Goal: Task Accomplishment & Management: Use online tool/utility

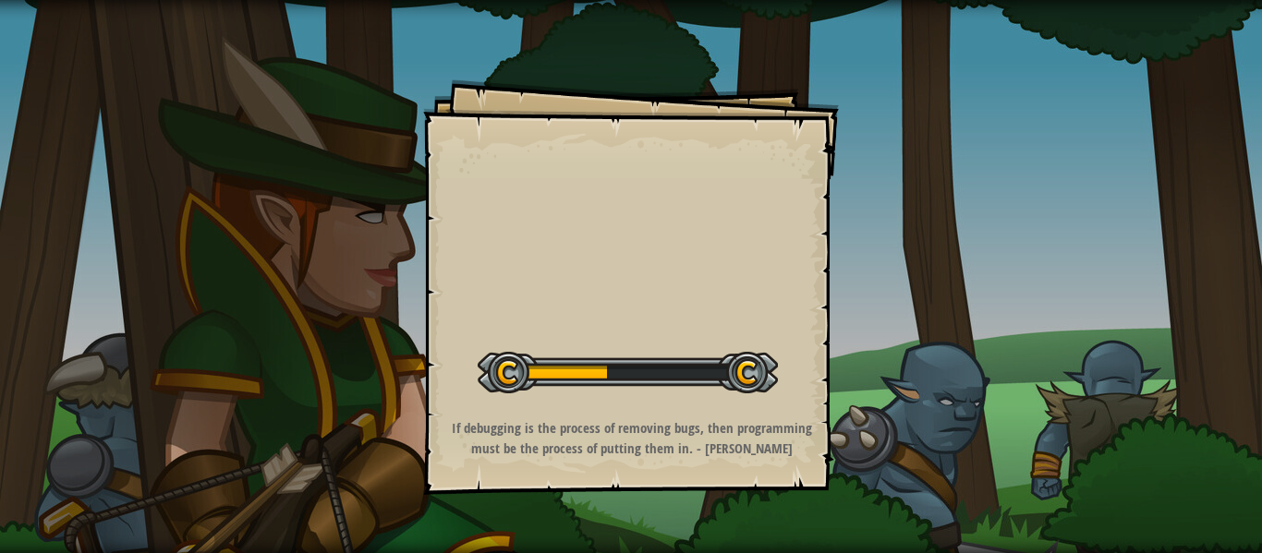
click at [951, 119] on div "Goals Start Level Error loading from server. Try refreshing the page. You'll ne…" at bounding box center [631, 276] width 1262 height 553
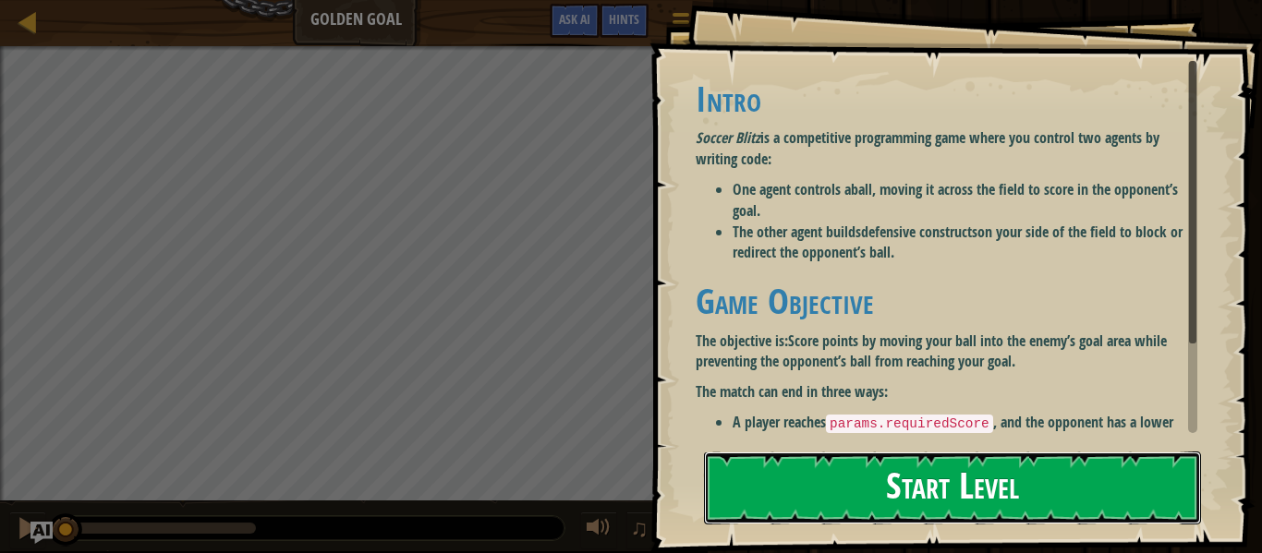
click at [1009, 481] on button "Start Level" at bounding box center [952, 488] width 497 height 73
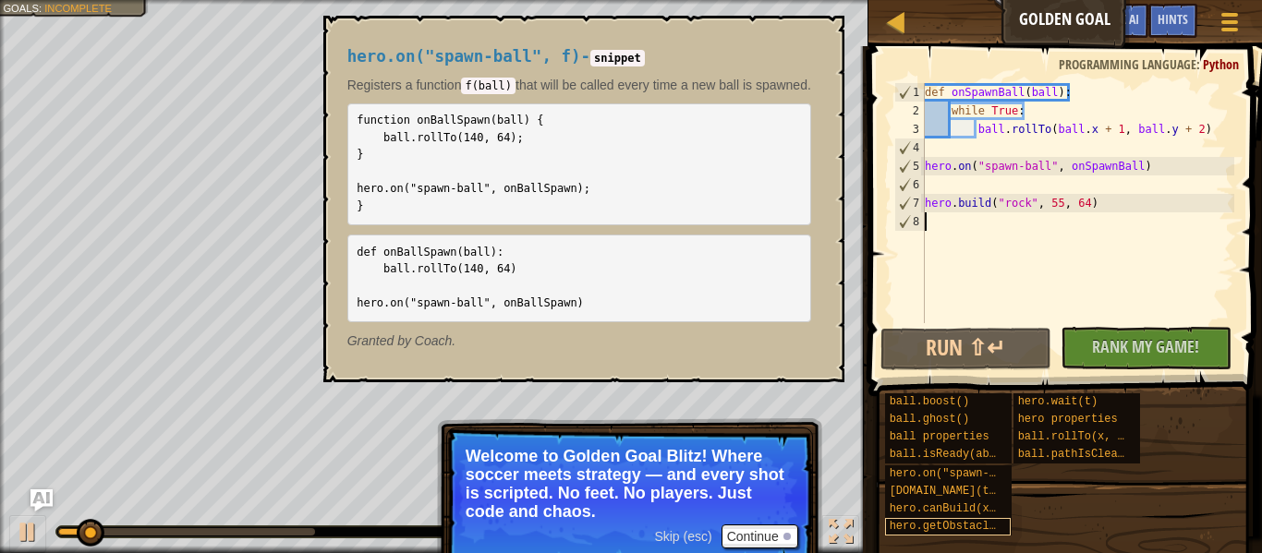
click at [1007, 478] on span "hero.on("spawn-ball", f)" at bounding box center [970, 473] width 160 height 13
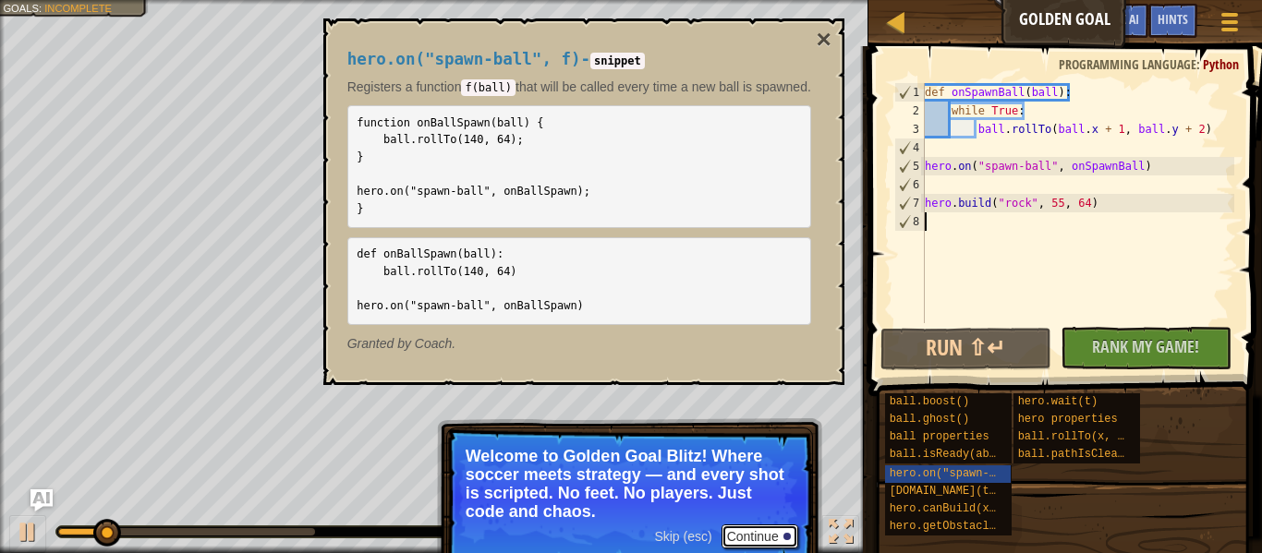
click at [747, 538] on button "Continue" at bounding box center [759, 537] width 77 height 24
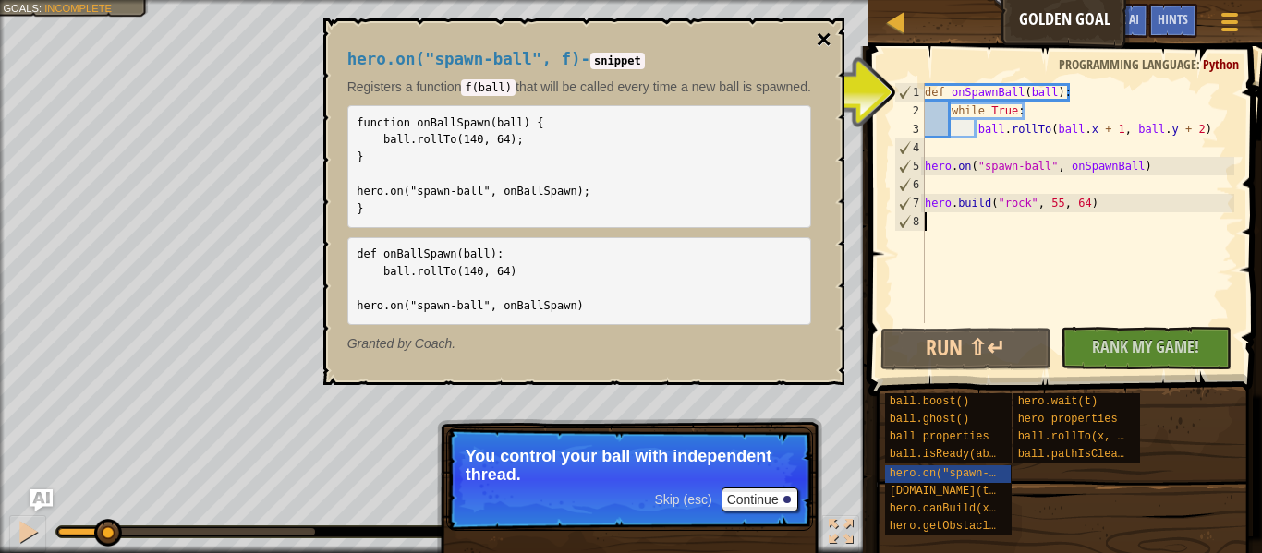
click at [830, 35] on button "×" at bounding box center [823, 40] width 15 height 26
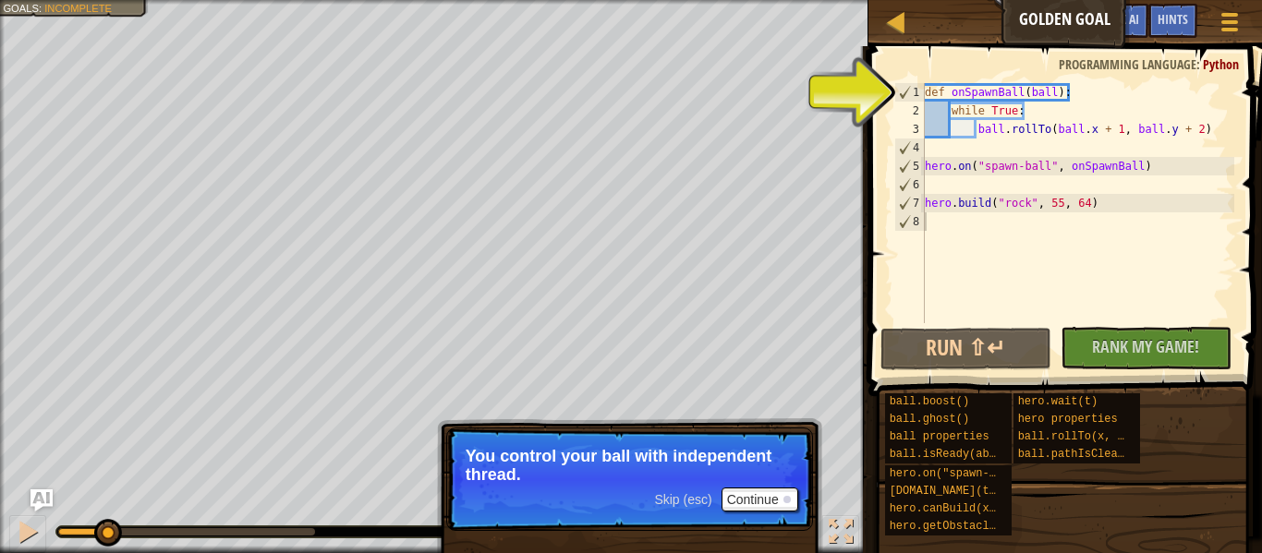
click at [922, 120] on div "3" at bounding box center [909, 129] width 30 height 18
click at [902, 83] on div "1" at bounding box center [910, 92] width 30 height 18
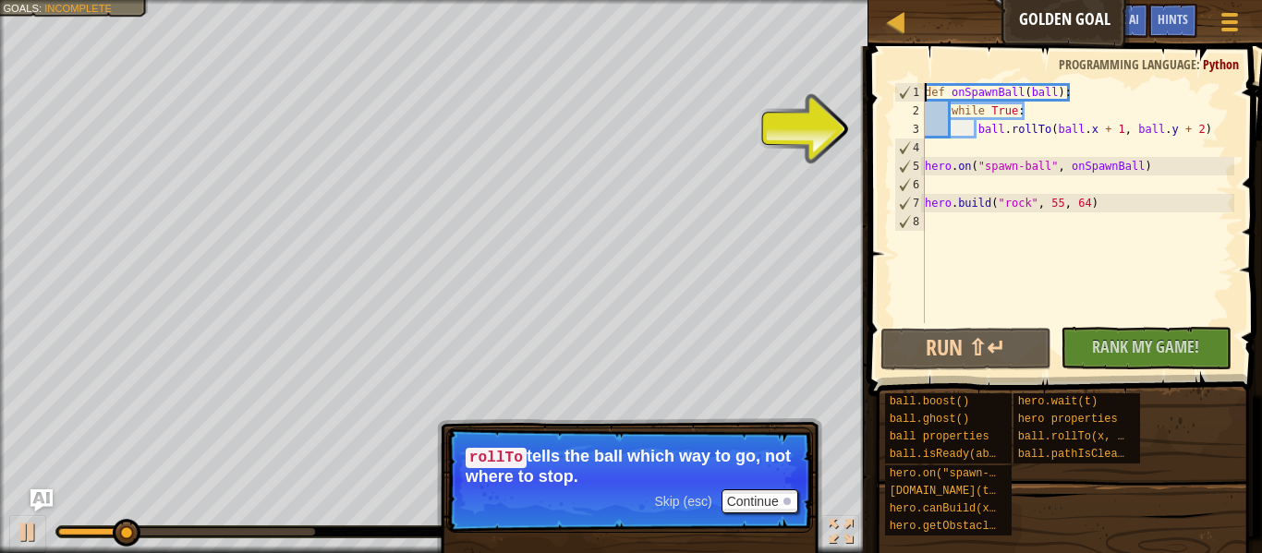
click at [971, 208] on div "def onSpawnBall ( ball ) : while True : ball . rollTo ( ball . x + 1 , ball . y…" at bounding box center [1077, 221] width 313 height 277
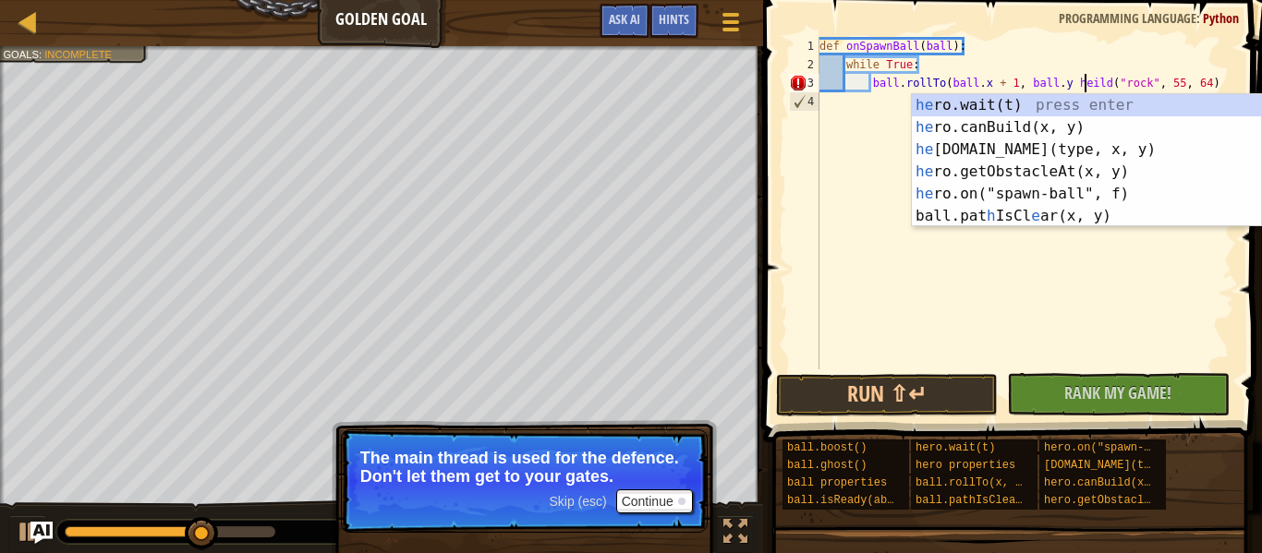
scroll to position [8, 39]
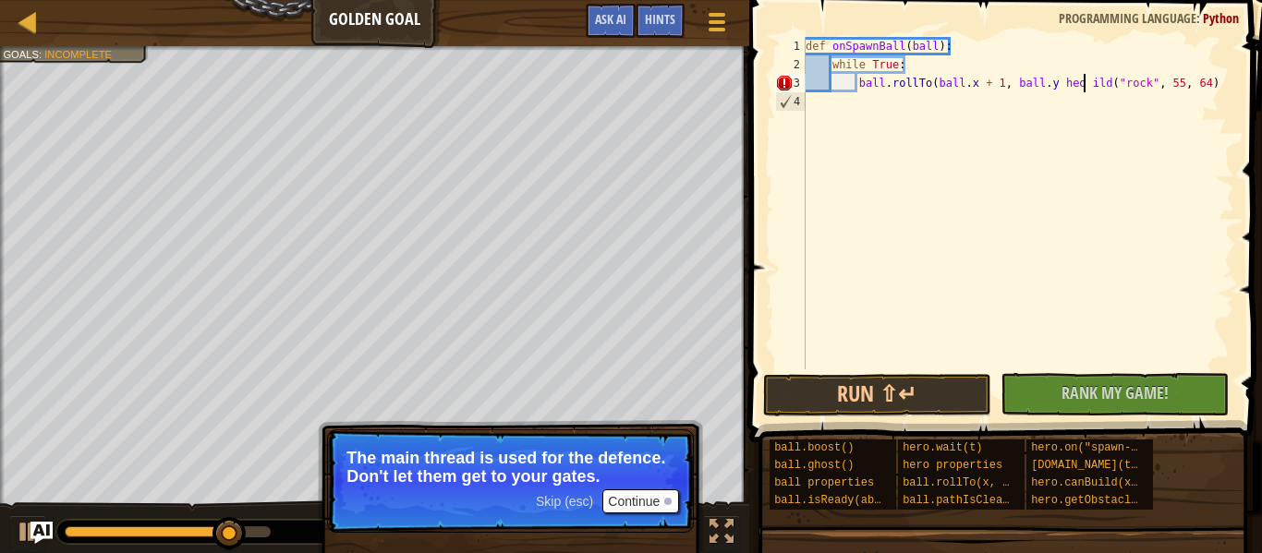
type textarea "ball.rollTo(ball.x + 1, ball.y heo ild("rock", 55, 64)"
click at [648, 495] on button "Continue" at bounding box center [640, 502] width 77 height 24
